Goal: Find specific page/section: Find specific page/section

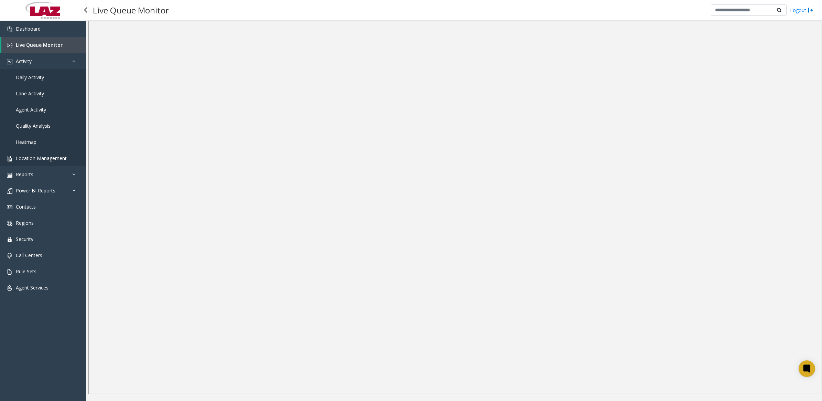
click at [36, 161] on link "Location Management" at bounding box center [43, 158] width 86 height 16
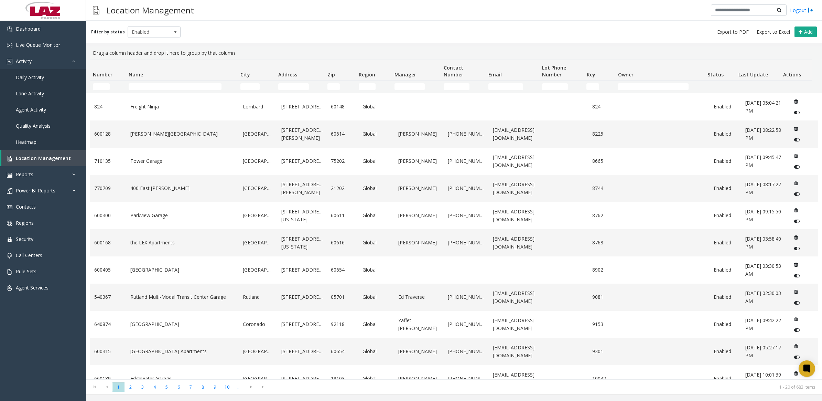
click at [146, 90] on td "Name Filter" at bounding box center [182, 86] width 112 height 12
click at [147, 86] on input "Name Filter" at bounding box center [175, 86] width 93 height 7
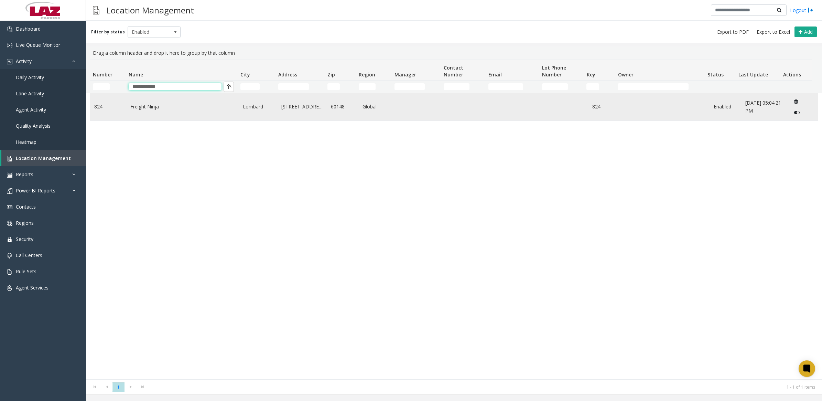
type input "**********"
click at [149, 110] on link "Freight Ninja" at bounding box center [182, 107] width 105 height 8
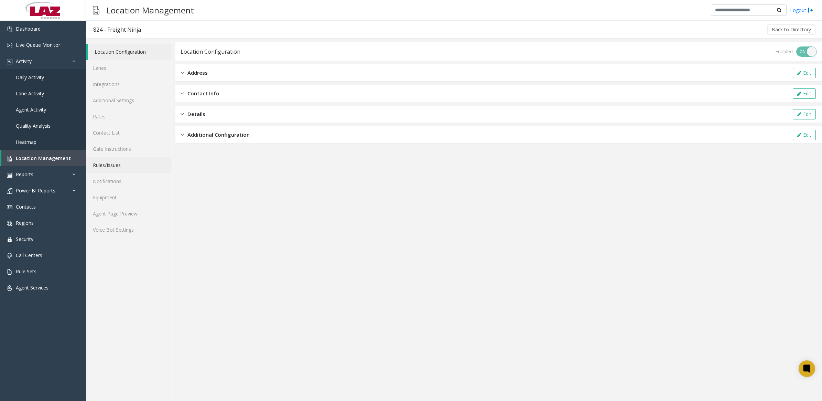
click at [100, 163] on link "Rules/Issues" at bounding box center [129, 165] width 86 height 16
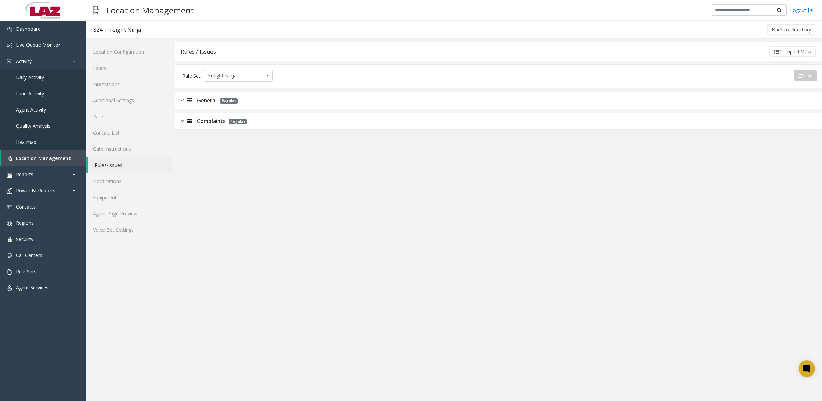
click at [183, 102] on img at bounding box center [182, 100] width 3 height 8
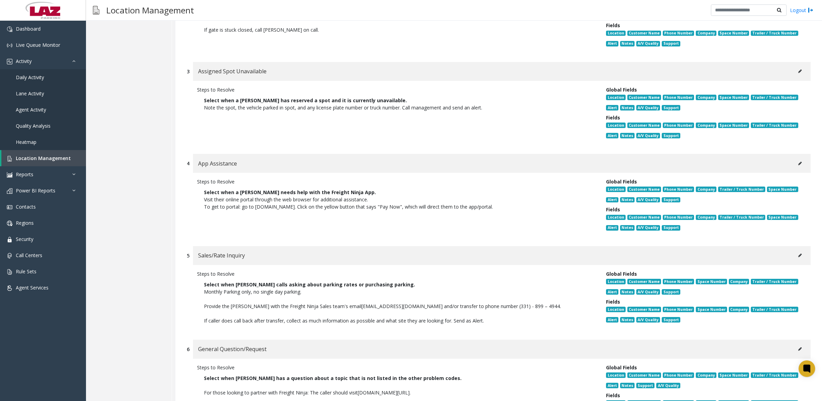
scroll to position [382, 0]
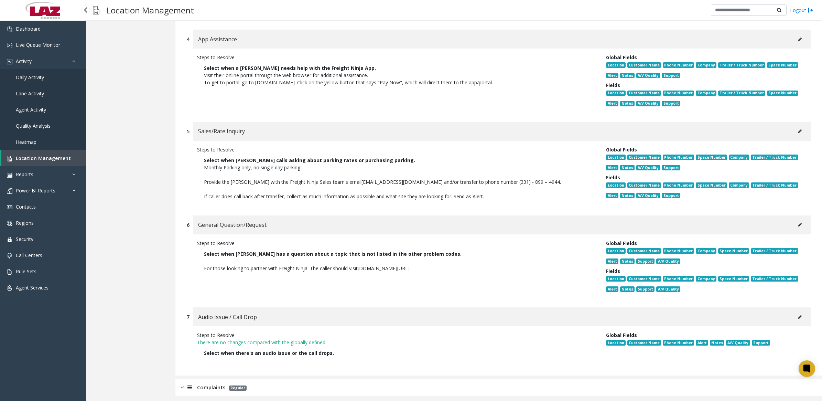
click at [52, 155] on span "Location Management" at bounding box center [43, 158] width 55 height 7
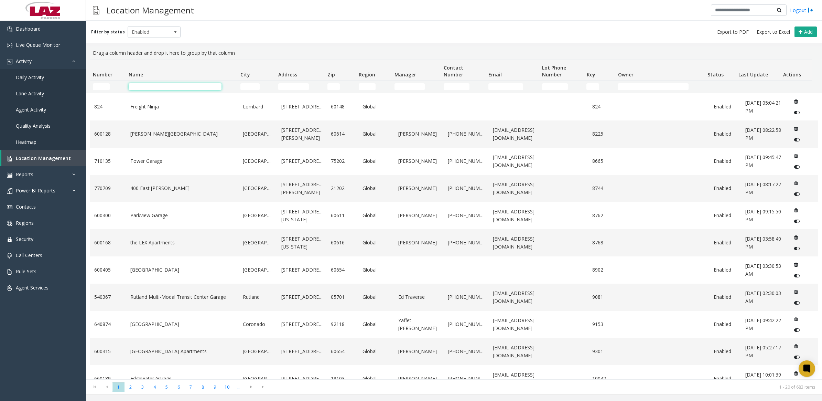
click at [133, 87] on input "Name Filter" at bounding box center [175, 86] width 93 height 7
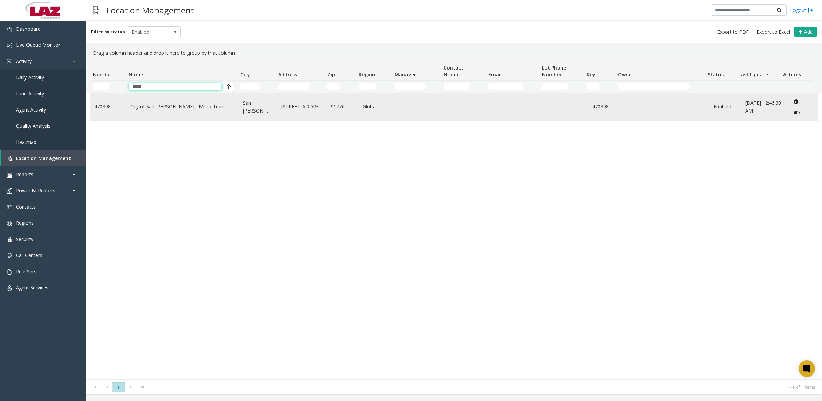
type input "*****"
click at [170, 107] on link "City of San [PERSON_NAME] - Micro Transit" at bounding box center [182, 107] width 105 height 8
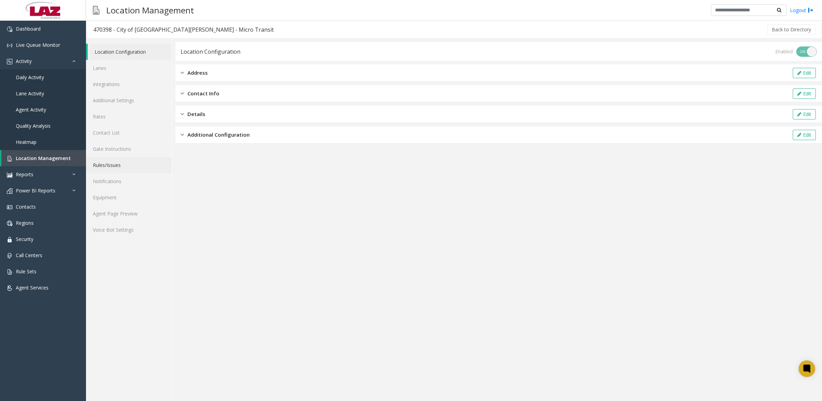
click at [103, 166] on link "Rules/Issues" at bounding box center [129, 165] width 86 height 16
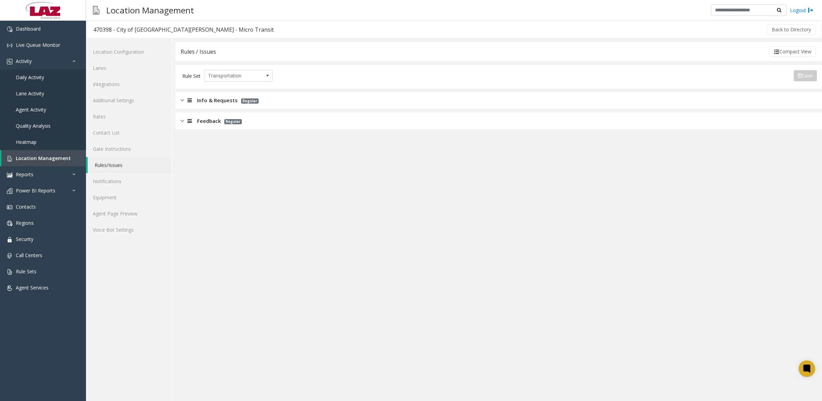
click at [182, 102] on img at bounding box center [182, 100] width 3 height 8
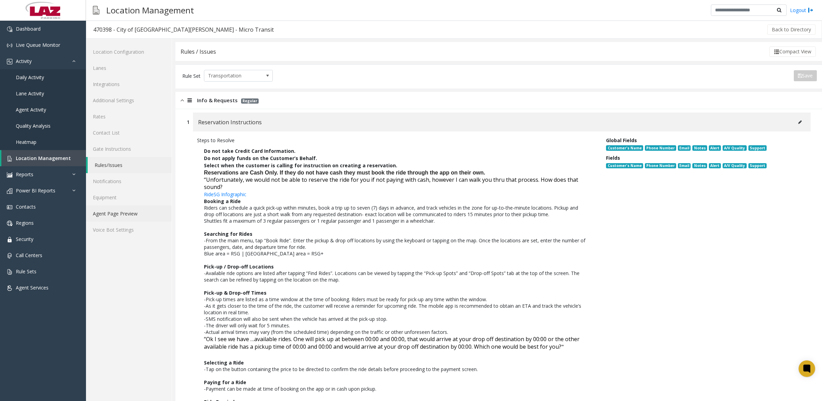
click at [101, 213] on link "Agent Page Preview" at bounding box center [129, 213] width 86 height 16
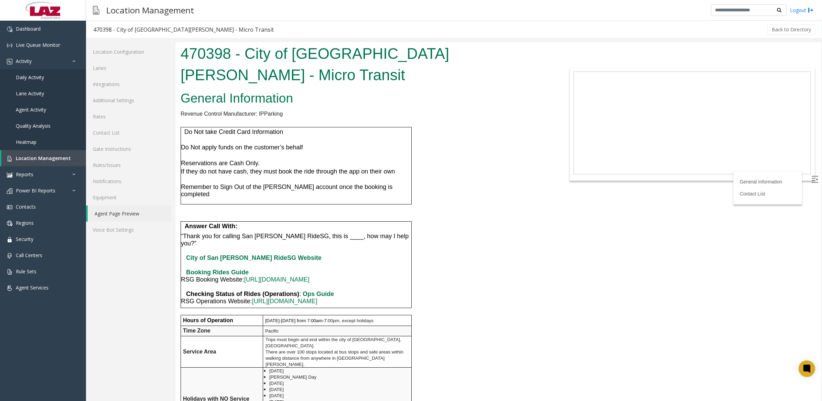
click at [572, 327] on body "470398 - City of [GEOGRAPHIC_DATA][PERSON_NAME] - Micro Transit General Informa…" at bounding box center [498, 221] width 646 height 359
click at [26, 43] on span "Live Queue Monitor" at bounding box center [38, 45] width 44 height 7
